Goal: Information Seeking & Learning: Check status

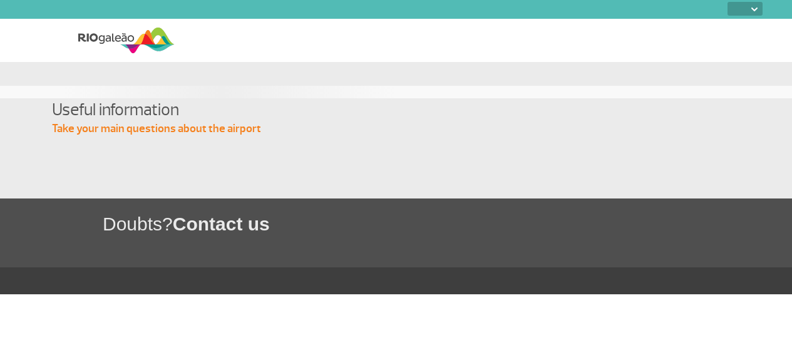
select select
click at [147, 44] on img at bounding box center [126, 40] width 96 height 31
click at [756, 14] on select "PT ENG ESP" at bounding box center [745, 9] width 35 height 14
select select "pt-BR"
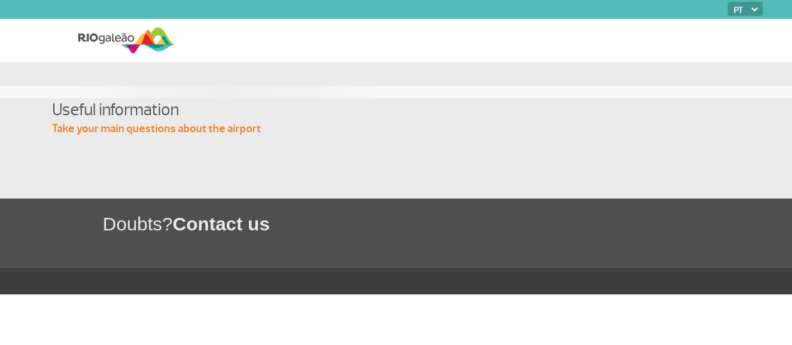
click at [728, 2] on select "PT ENG ESP" at bounding box center [745, 9] width 35 height 14
click at [220, 199] on section "Informações úteis Tire suas principais dúvidas sobre o Aeroporto" at bounding box center [396, 148] width 792 height 100
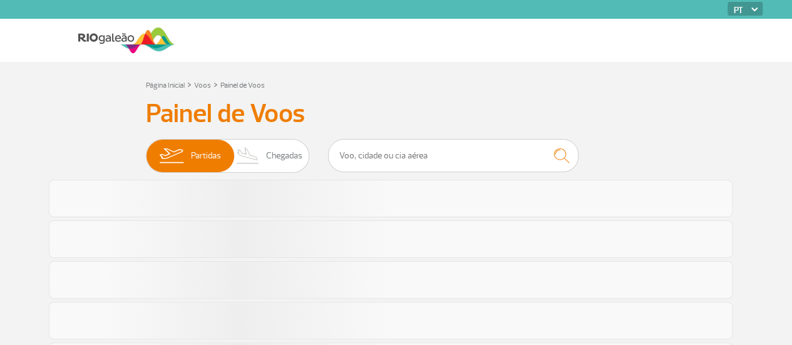
click at [381, 103] on h3 "Painel de Voos" at bounding box center [396, 113] width 501 height 31
